Goal: Use online tool/utility: Utilize a website feature to perform a specific function

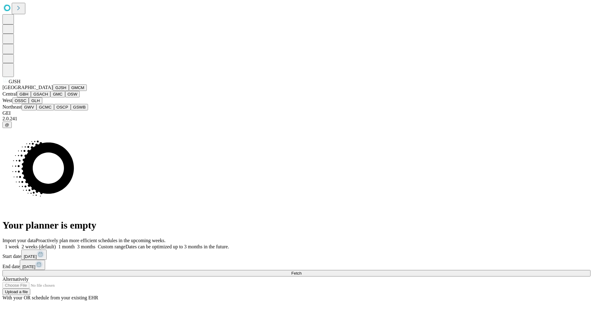
click at [53, 91] on button "GJSH" at bounding box center [61, 87] width 16 height 6
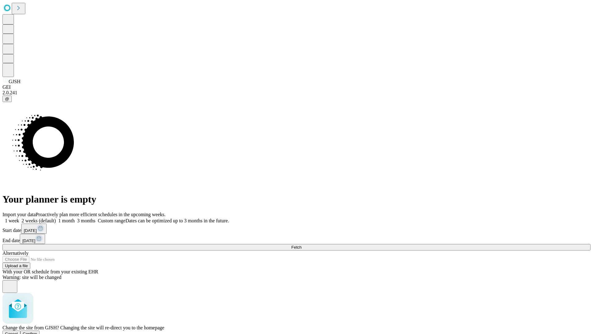
click at [37, 331] on span "Confirm" at bounding box center [30, 333] width 15 height 5
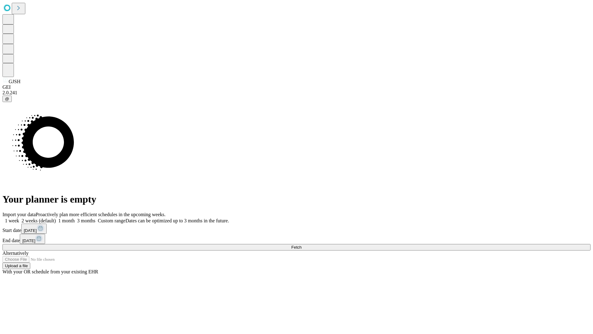
click at [19, 218] on label "1 week" at bounding box center [10, 220] width 17 height 5
click at [302, 245] on span "Fetch" at bounding box center [296, 247] width 10 height 5
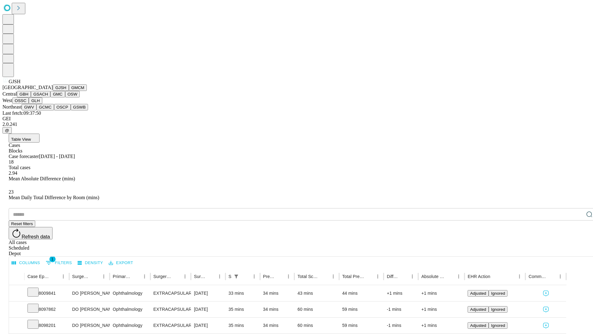
click at [69, 91] on button "GMCM" at bounding box center [78, 87] width 18 height 6
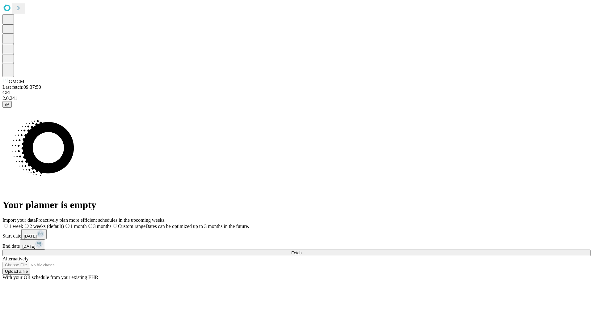
click at [23, 223] on label "1 week" at bounding box center [12, 225] width 21 height 5
click at [302, 250] on span "Fetch" at bounding box center [296, 252] width 10 height 5
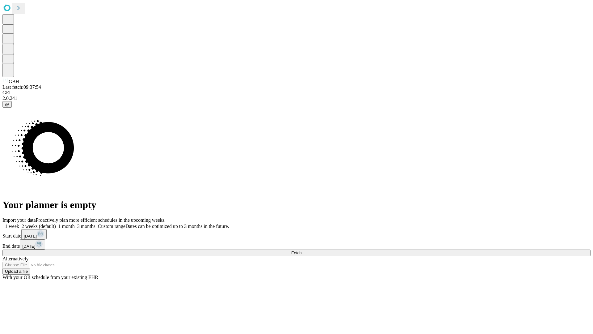
click at [302, 250] on span "Fetch" at bounding box center [296, 252] width 10 height 5
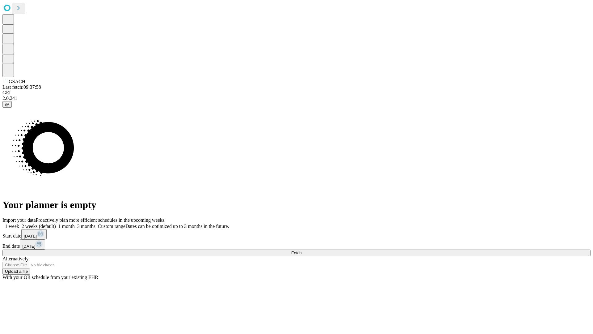
click at [19, 223] on label "1 week" at bounding box center [10, 225] width 17 height 5
click at [302, 250] on span "Fetch" at bounding box center [296, 252] width 10 height 5
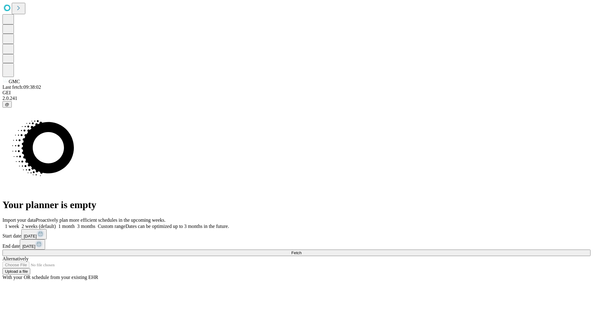
click at [302, 250] on span "Fetch" at bounding box center [296, 252] width 10 height 5
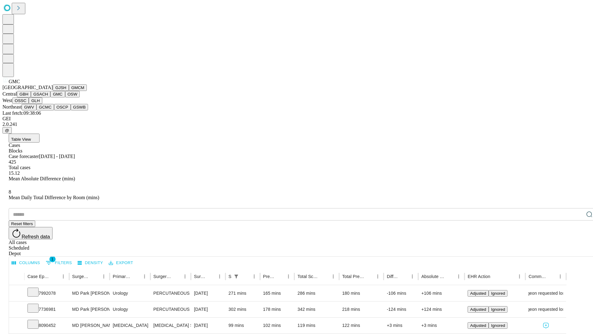
click at [65, 97] on button "OSW" at bounding box center [72, 94] width 15 height 6
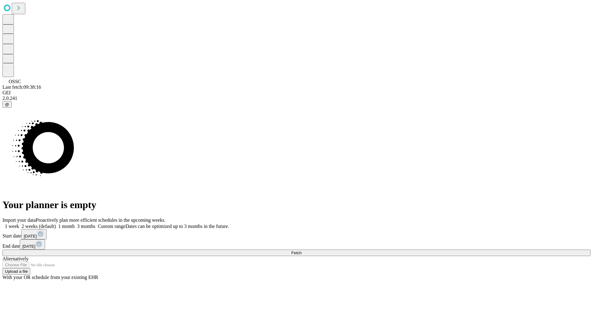
click at [19, 223] on label "1 week" at bounding box center [10, 225] width 17 height 5
click at [302, 250] on span "Fetch" at bounding box center [296, 252] width 10 height 5
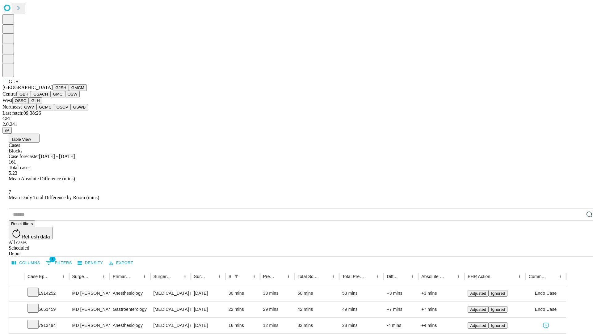
click at [36, 110] on button "GWV" at bounding box center [29, 107] width 15 height 6
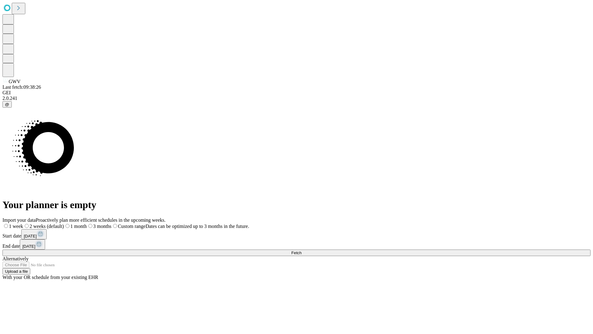
click at [23, 223] on label "1 week" at bounding box center [12, 225] width 21 height 5
click at [302, 250] on span "Fetch" at bounding box center [296, 252] width 10 height 5
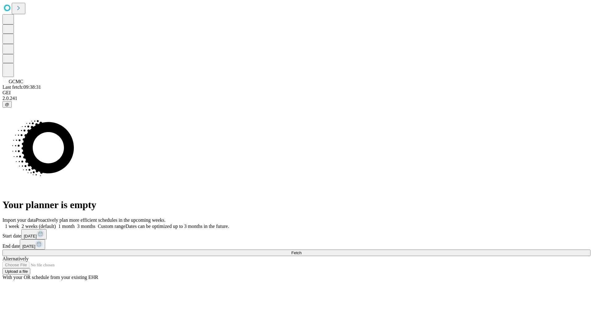
click at [19, 223] on label "1 week" at bounding box center [10, 225] width 17 height 5
click at [302, 250] on span "Fetch" at bounding box center [296, 252] width 10 height 5
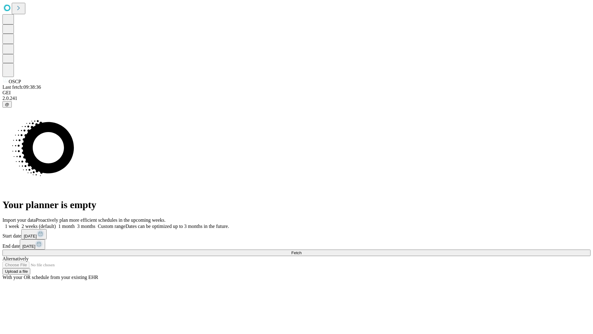
click at [19, 223] on label "1 week" at bounding box center [10, 225] width 17 height 5
click at [302, 250] on span "Fetch" at bounding box center [296, 252] width 10 height 5
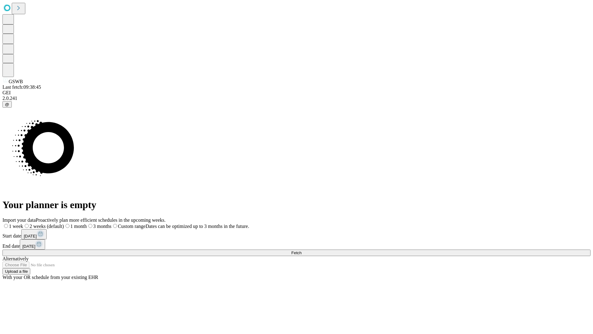
click at [23, 223] on label "1 week" at bounding box center [12, 225] width 21 height 5
click at [302, 250] on span "Fetch" at bounding box center [296, 252] width 10 height 5
